Goal: Navigation & Orientation: Find specific page/section

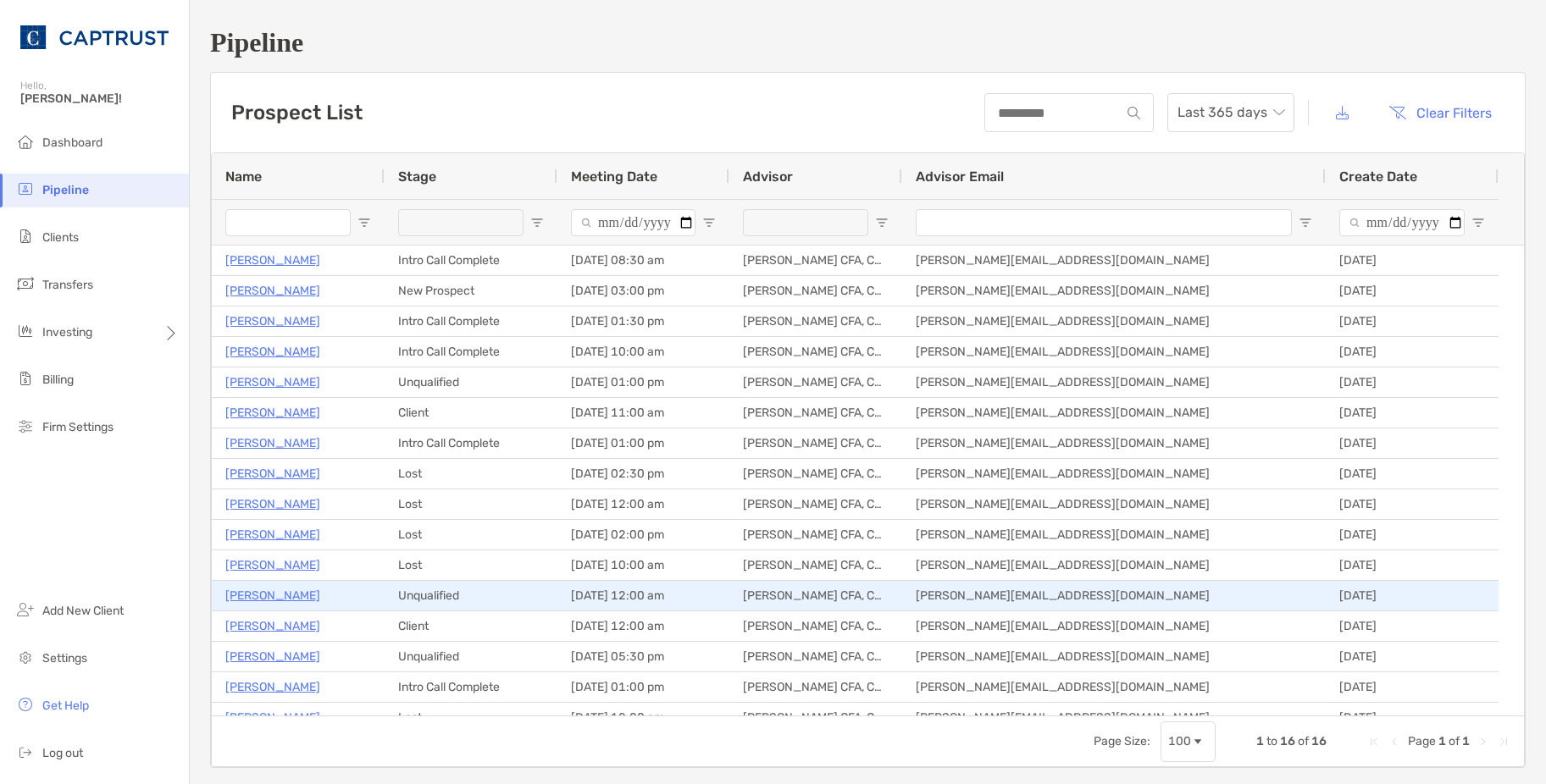
click at [275, 595] on p "Marie Turgeon" at bounding box center [273, 595] width 95 height 21
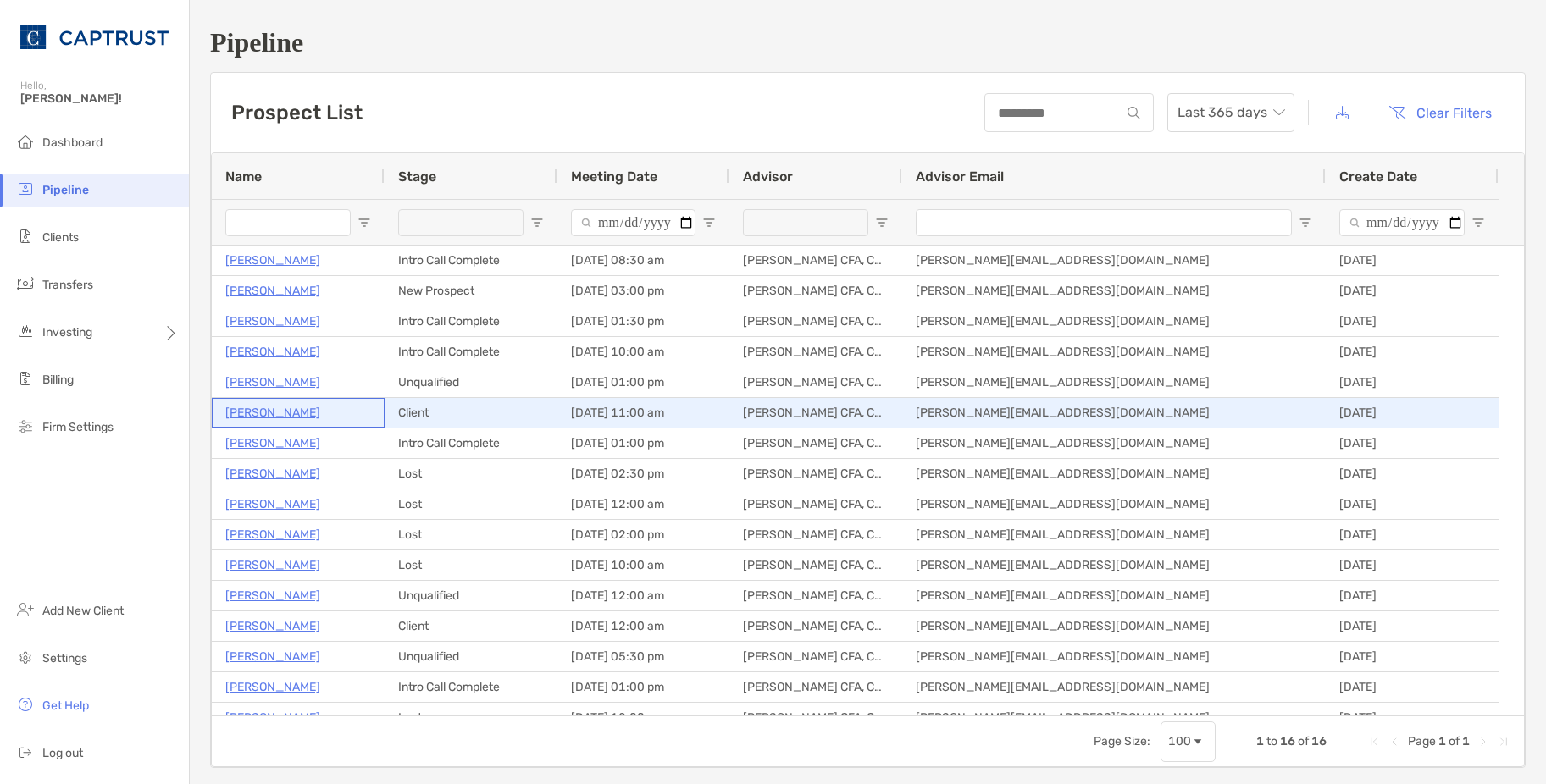
click at [275, 409] on p "[PERSON_NAME]" at bounding box center [273, 412] width 95 height 21
